Goal: Task Accomplishment & Management: Manage account settings

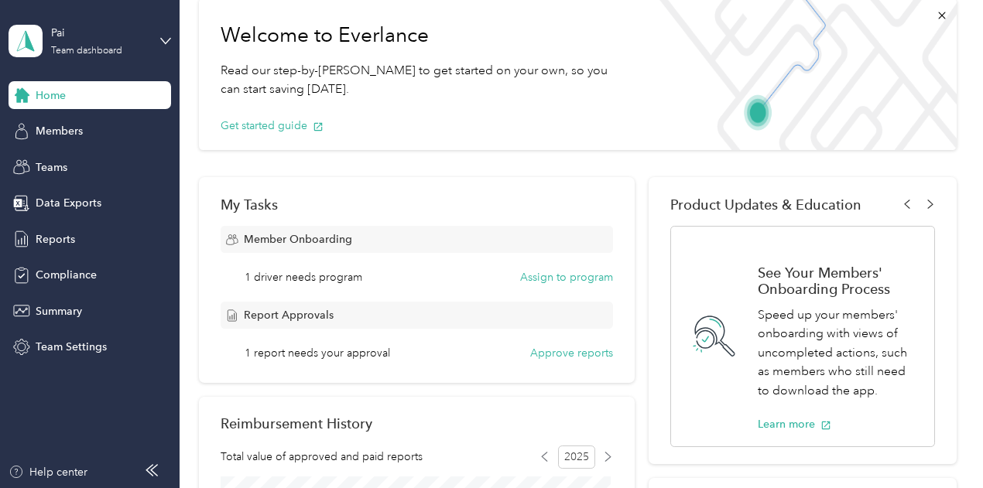
scroll to position [155, 0]
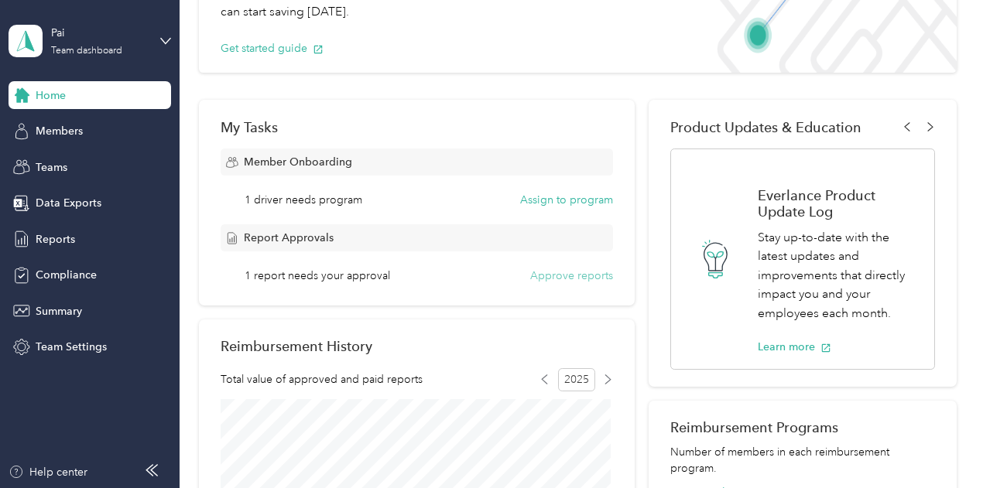
click at [547, 279] on button "Approve reports" at bounding box center [571, 276] width 83 height 16
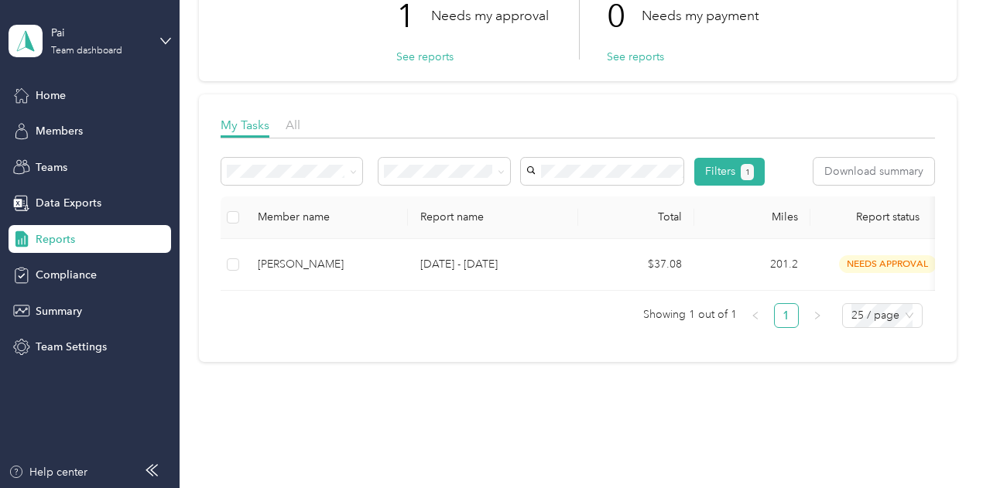
scroll to position [155, 0]
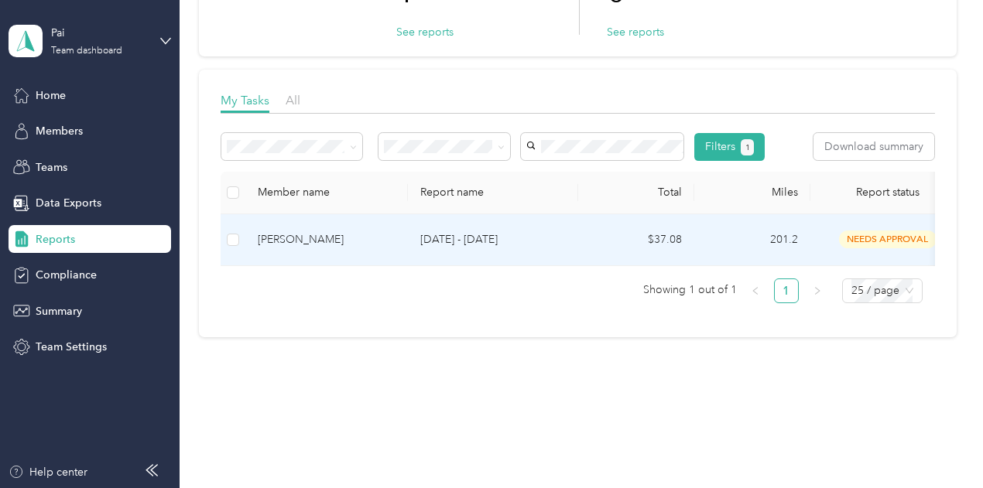
click at [546, 266] on td "[DATE] - [DATE]" at bounding box center [493, 240] width 170 height 52
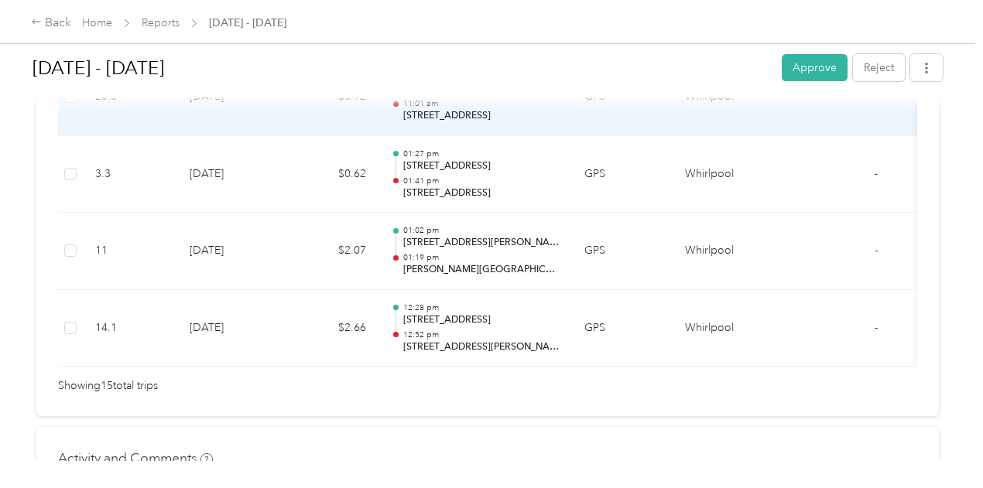
scroll to position [1373, 0]
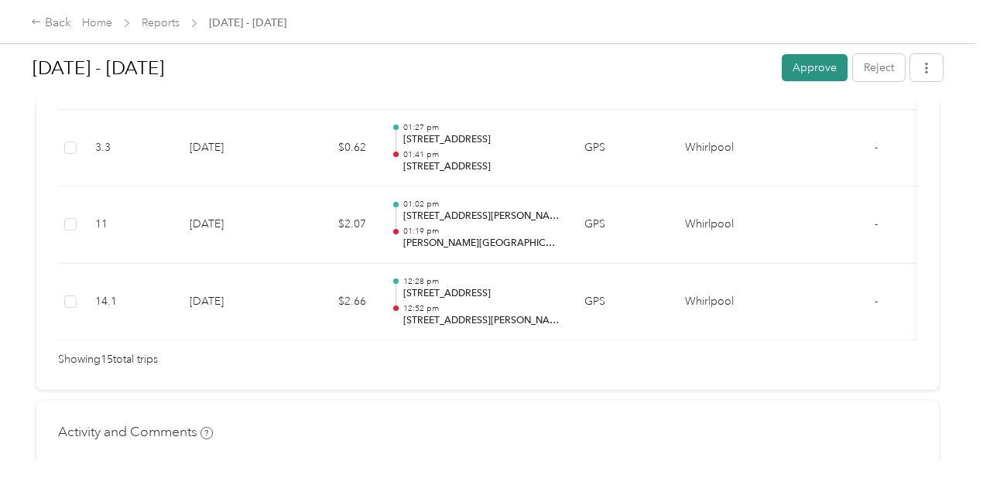
click at [808, 62] on button "Approve" at bounding box center [814, 67] width 66 height 27
